Goal: Task Accomplishment & Management: Manage account settings

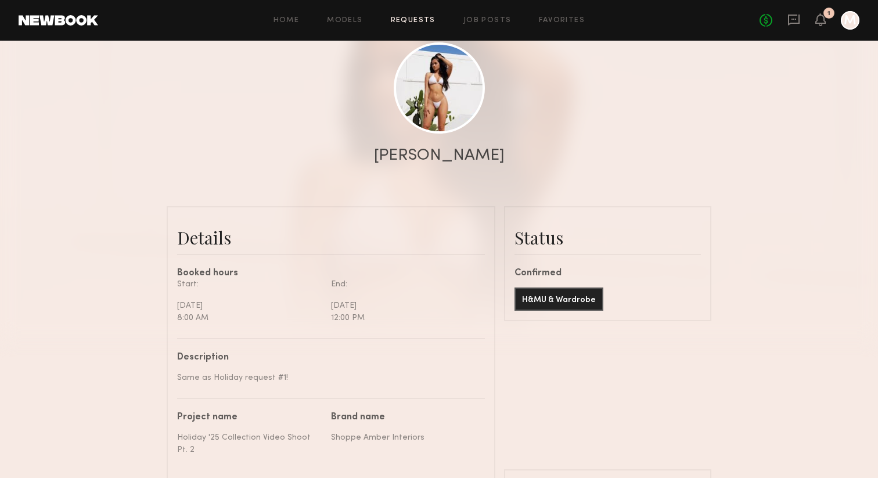
scroll to position [658, 0]
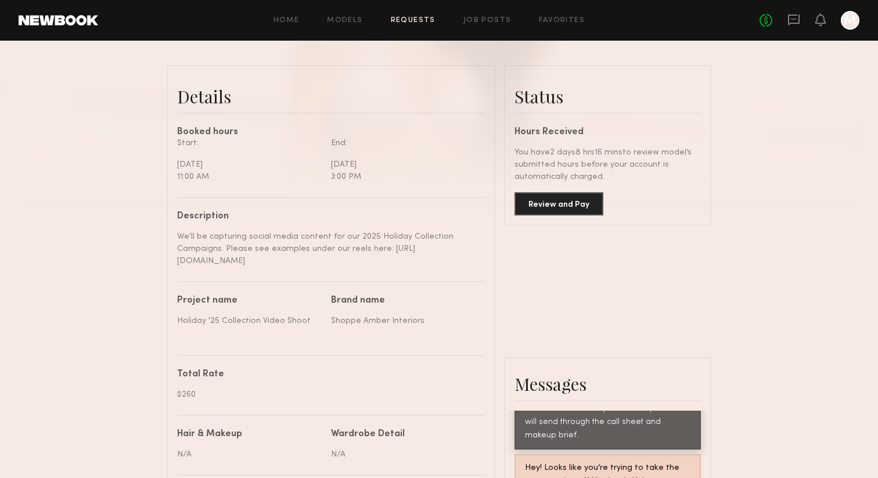
scroll to position [88, 0]
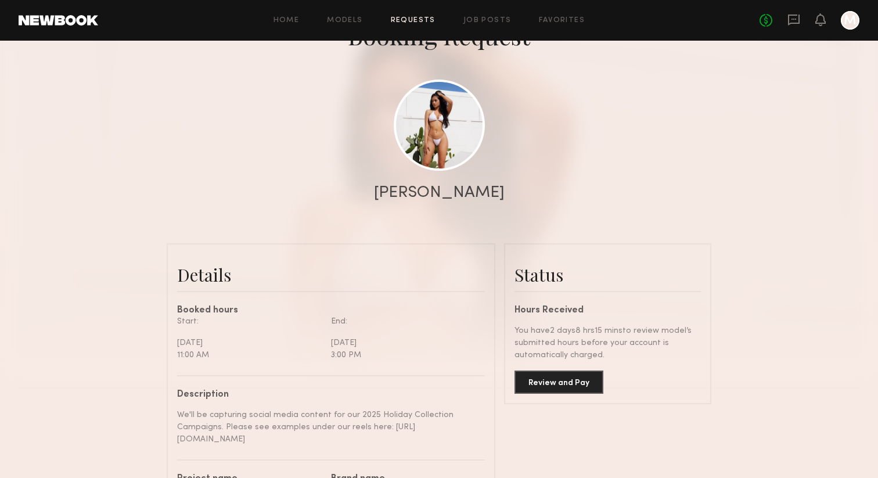
click at [843, 27] on div at bounding box center [850, 20] width 19 height 19
